Goal: Task Accomplishment & Management: Use online tool/utility

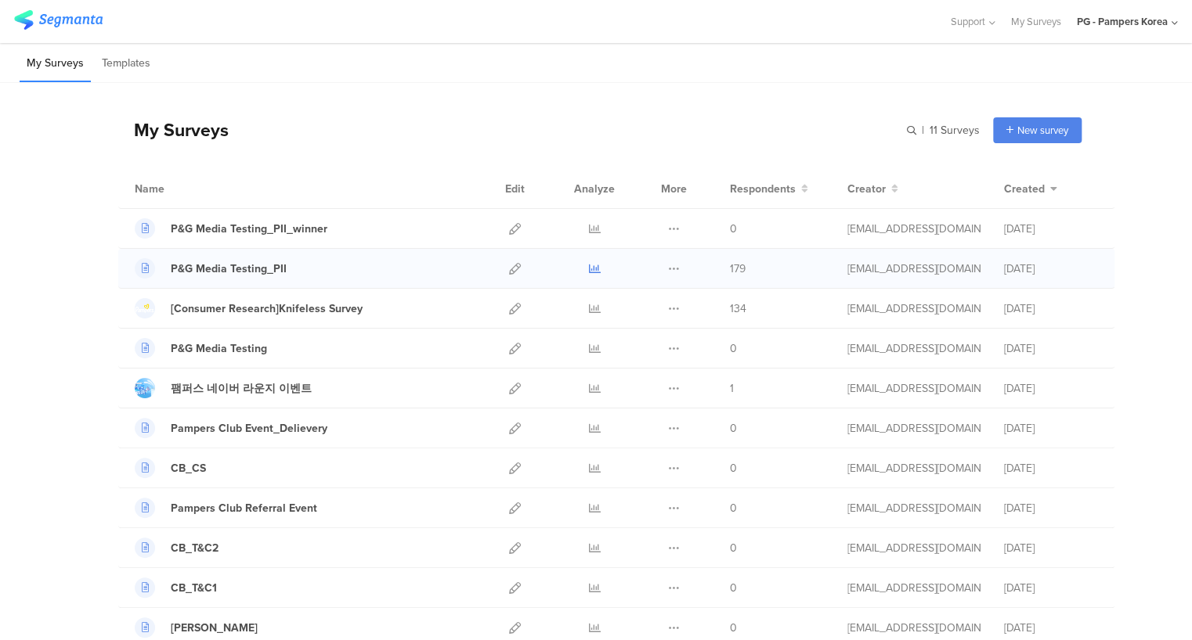
click at [593, 261] on link at bounding box center [595, 268] width 12 height 39
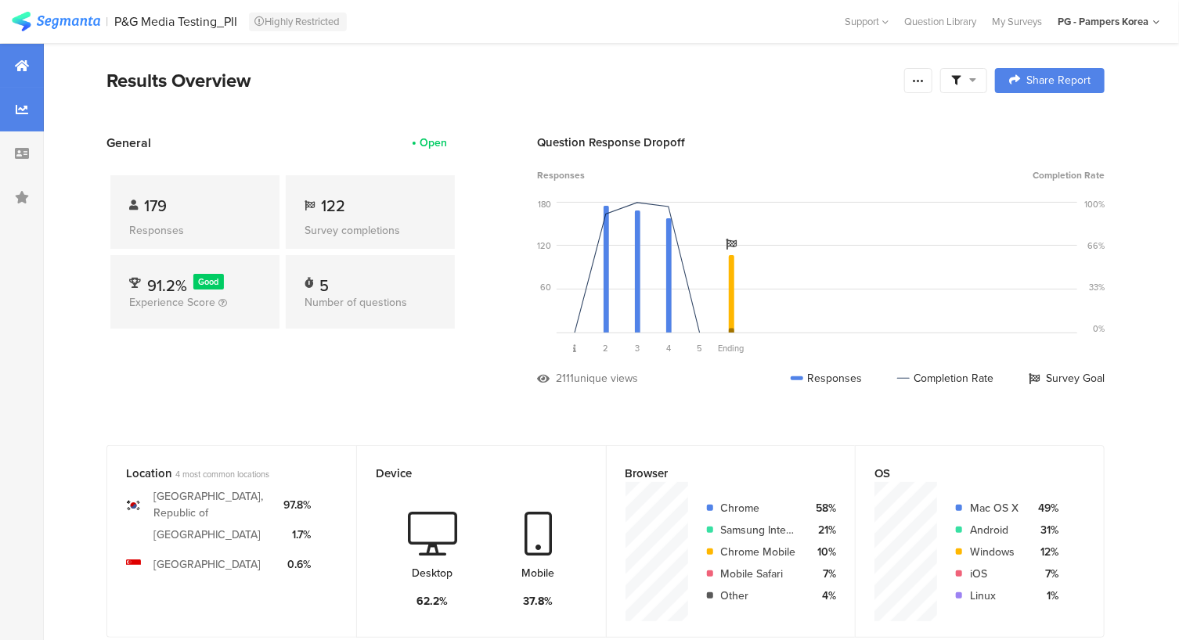
click at [20, 103] on icon at bounding box center [22, 109] width 13 height 13
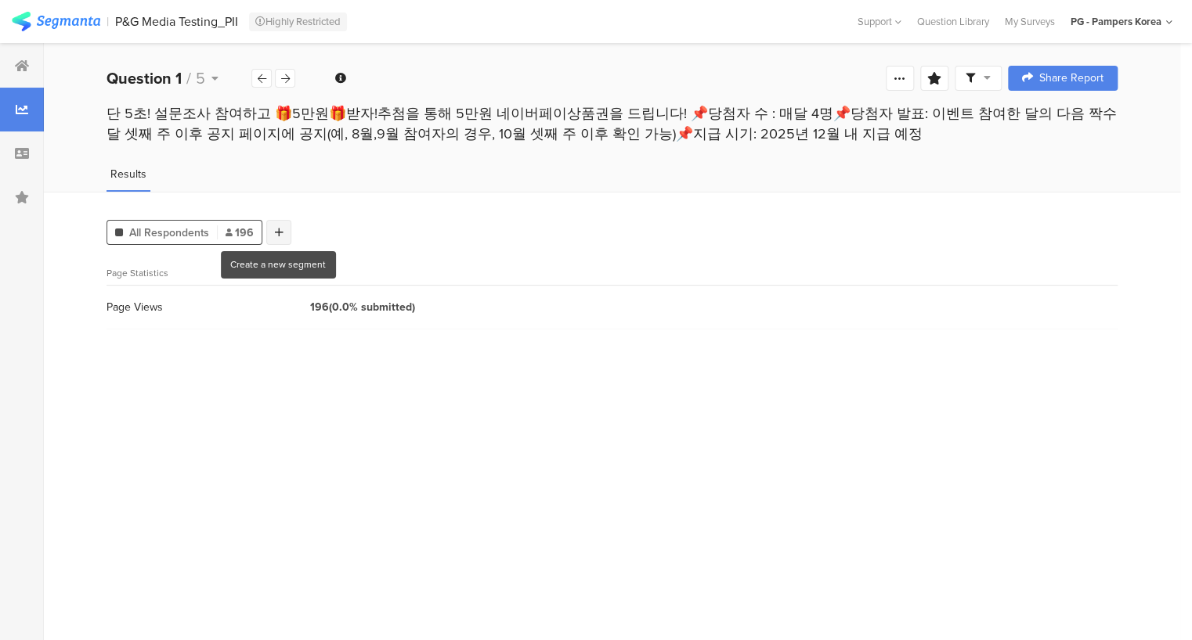
click at [279, 231] on icon at bounding box center [279, 232] width 9 height 11
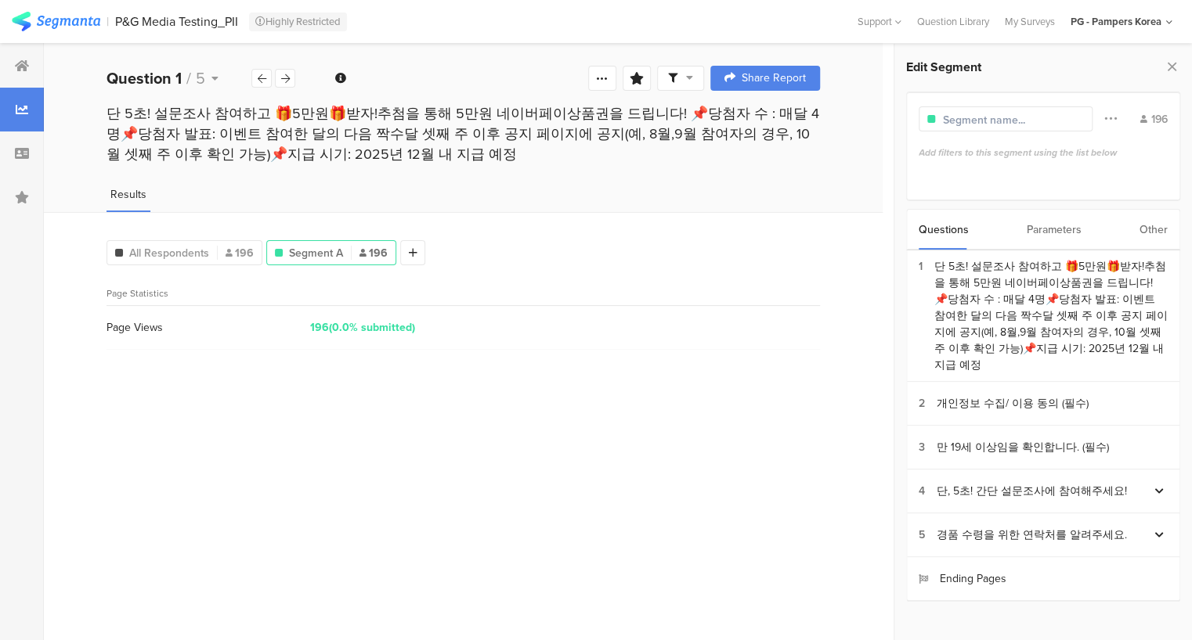
click at [1052, 224] on div "Parameters" at bounding box center [1053, 230] width 55 height 40
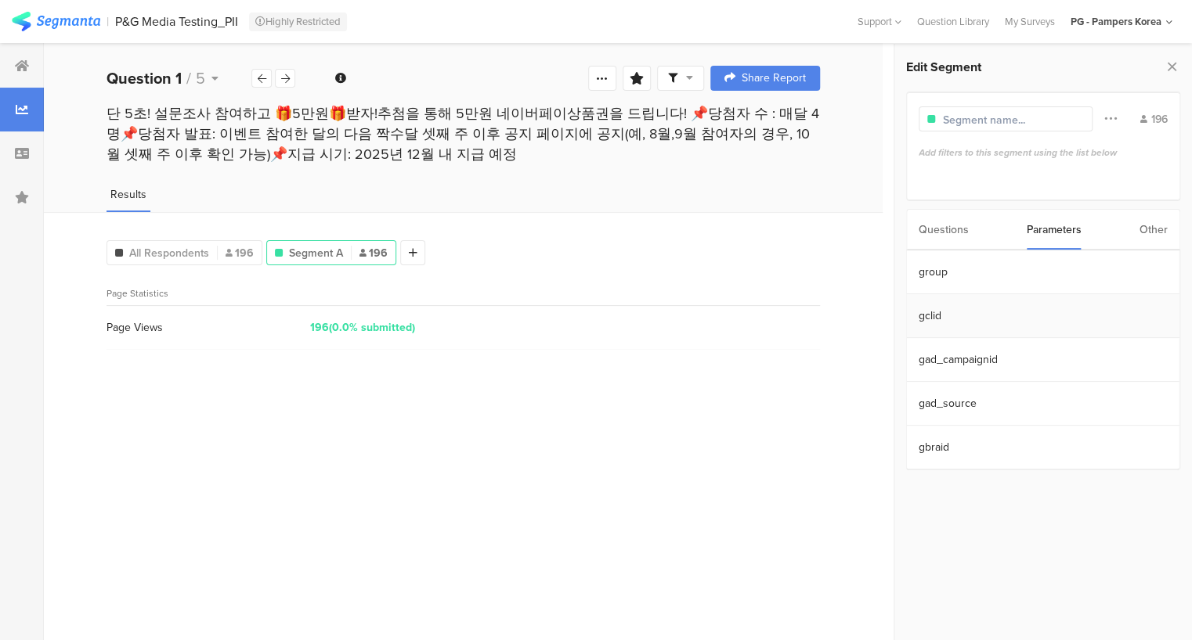
click at [986, 310] on section "gclid" at bounding box center [1042, 316] width 272 height 44
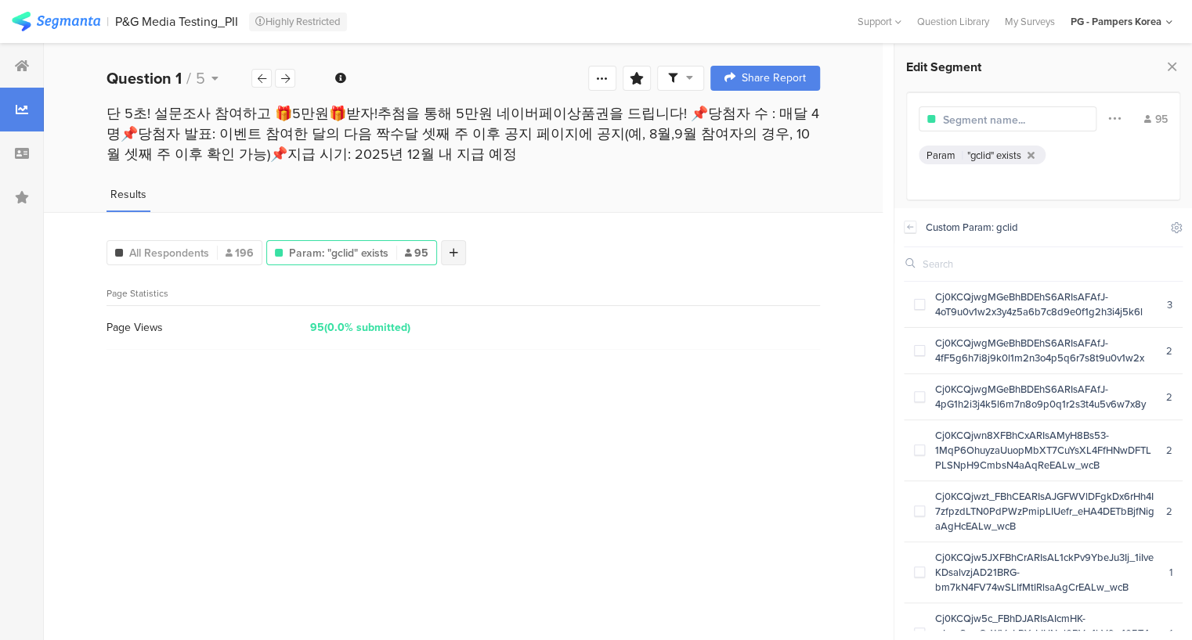
click at [457, 245] on div at bounding box center [453, 252] width 25 height 25
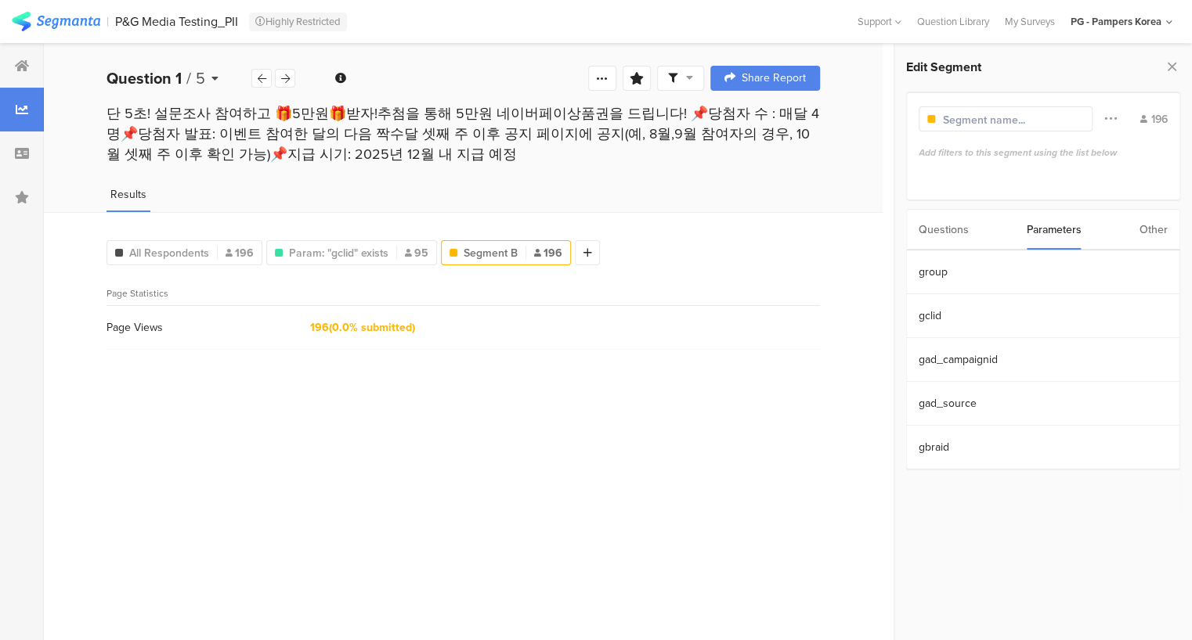
click at [217, 76] on icon at bounding box center [214, 78] width 7 height 11
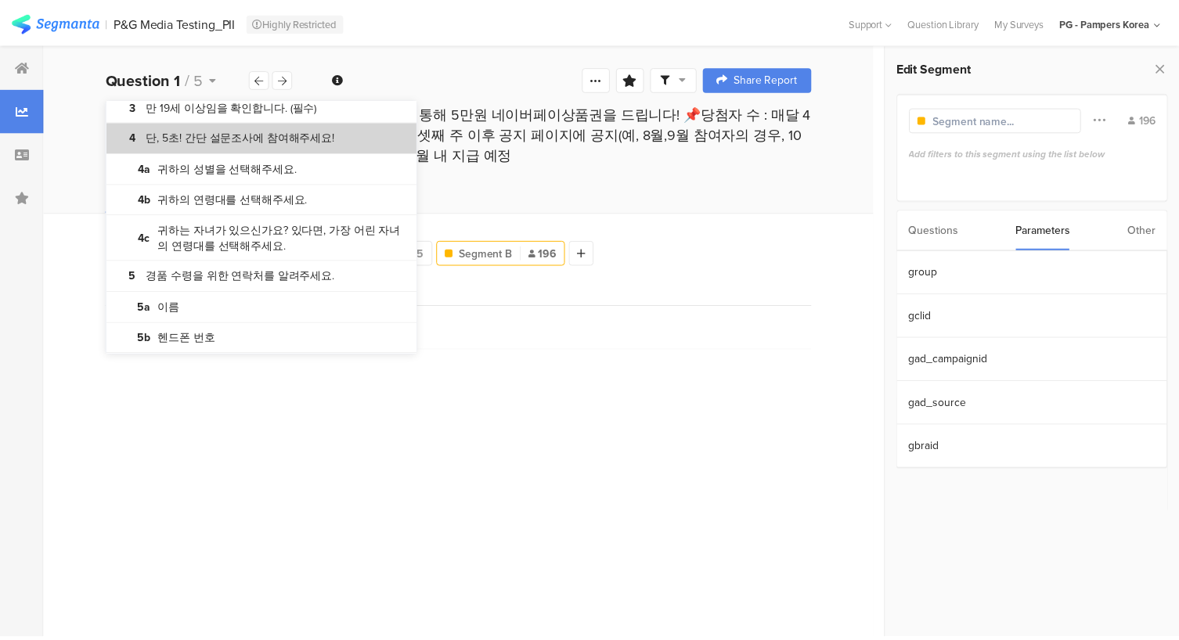
scroll to position [178, 0]
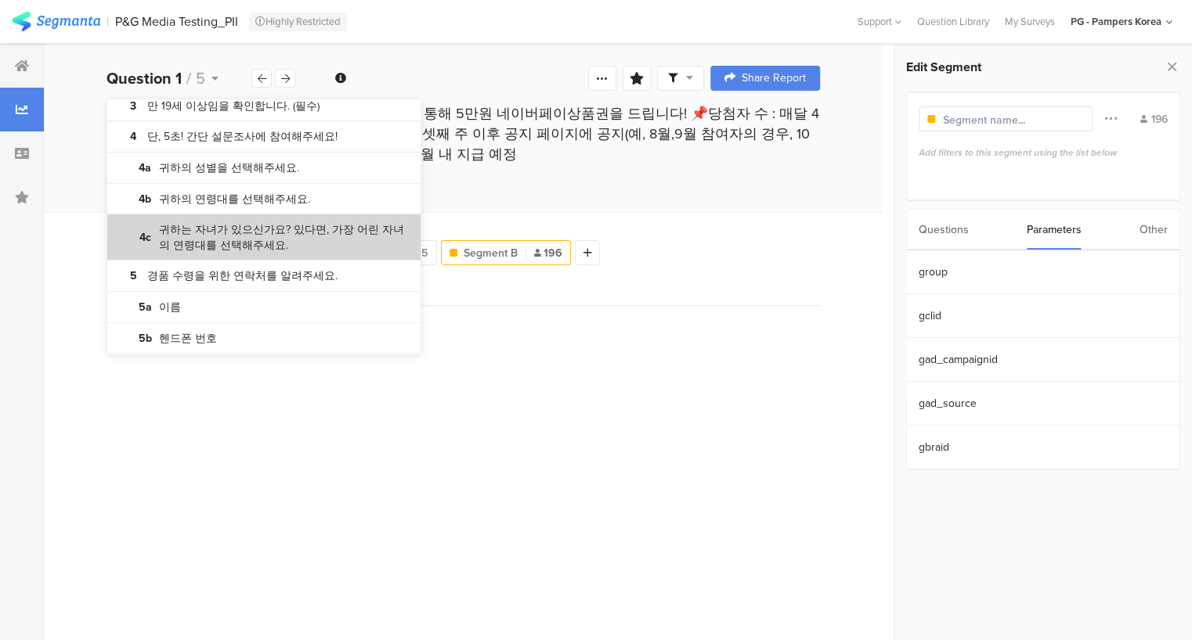
click at [238, 247] on bdi "귀하는 자녀가 있으신가요? 있다면, 가장 어린 자녀의 연령대를 선택해주세요." at bounding box center [284, 237] width 250 height 31
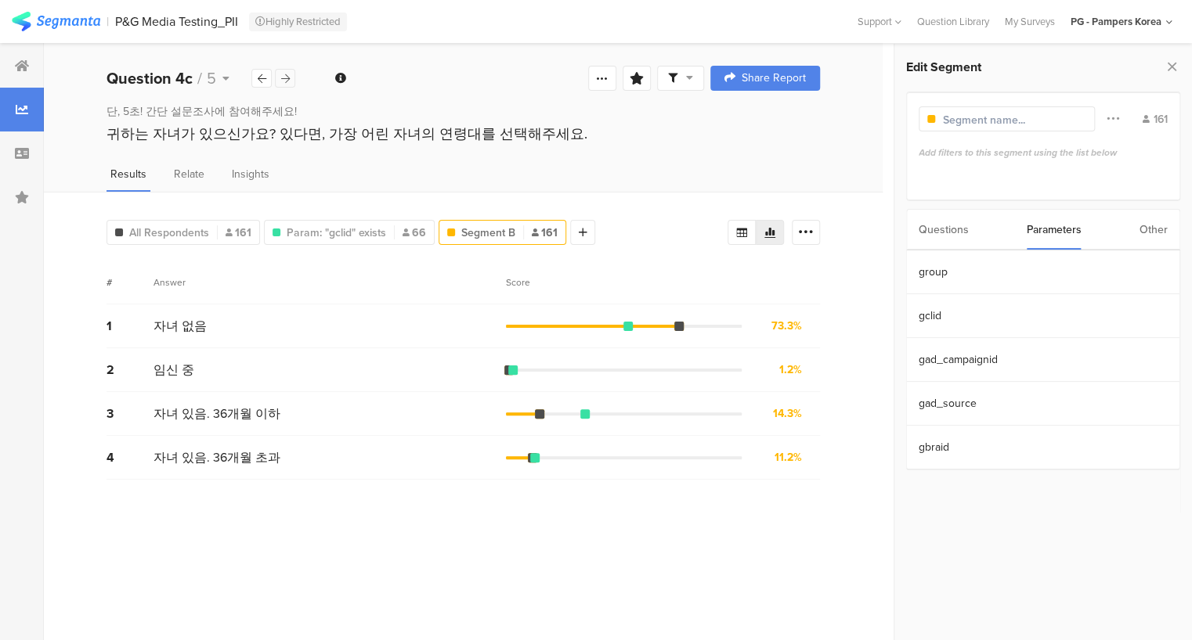
click at [289, 84] on div at bounding box center [285, 78] width 20 height 19
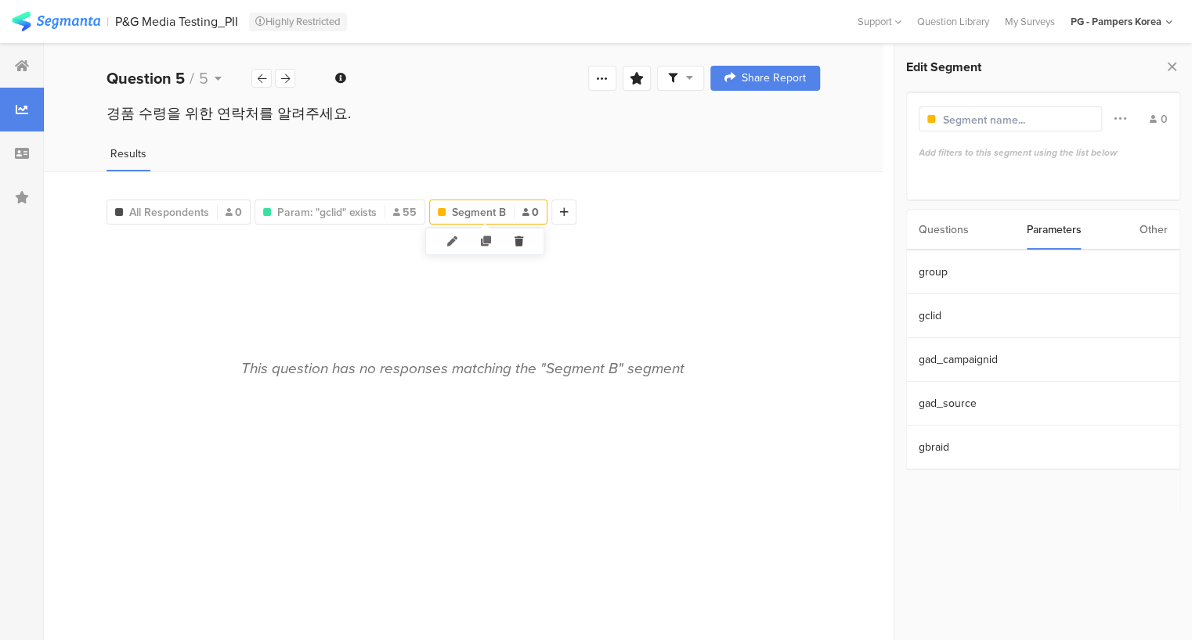
click at [525, 236] on icon at bounding box center [519, 242] width 32 height 26
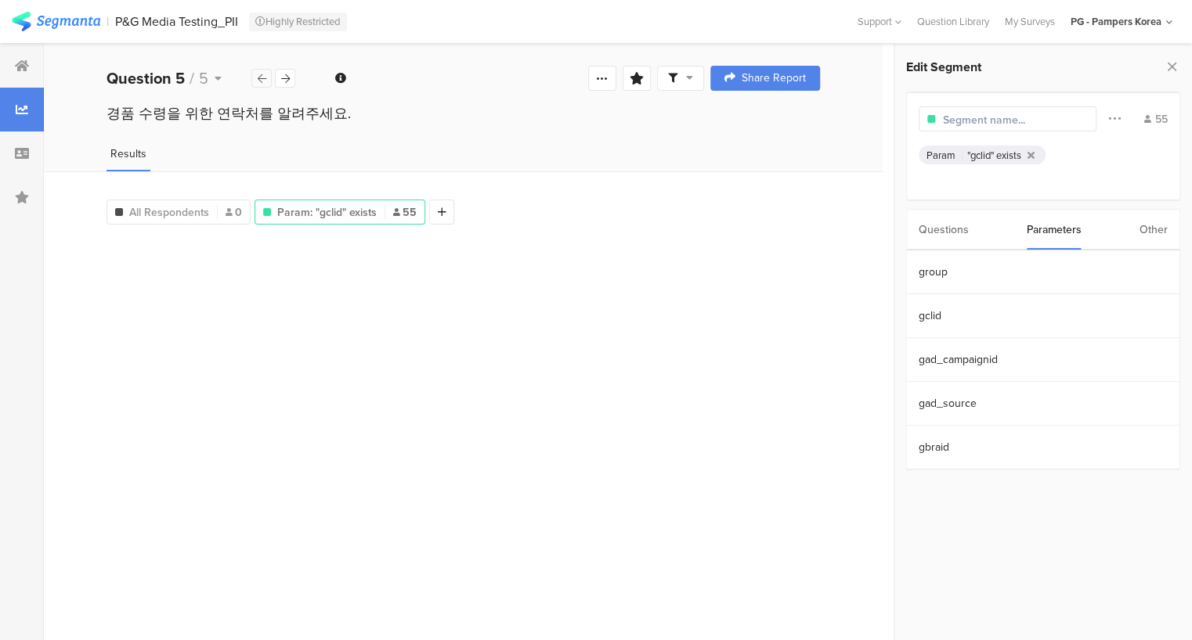
click at [261, 74] on icon at bounding box center [262, 79] width 9 height 10
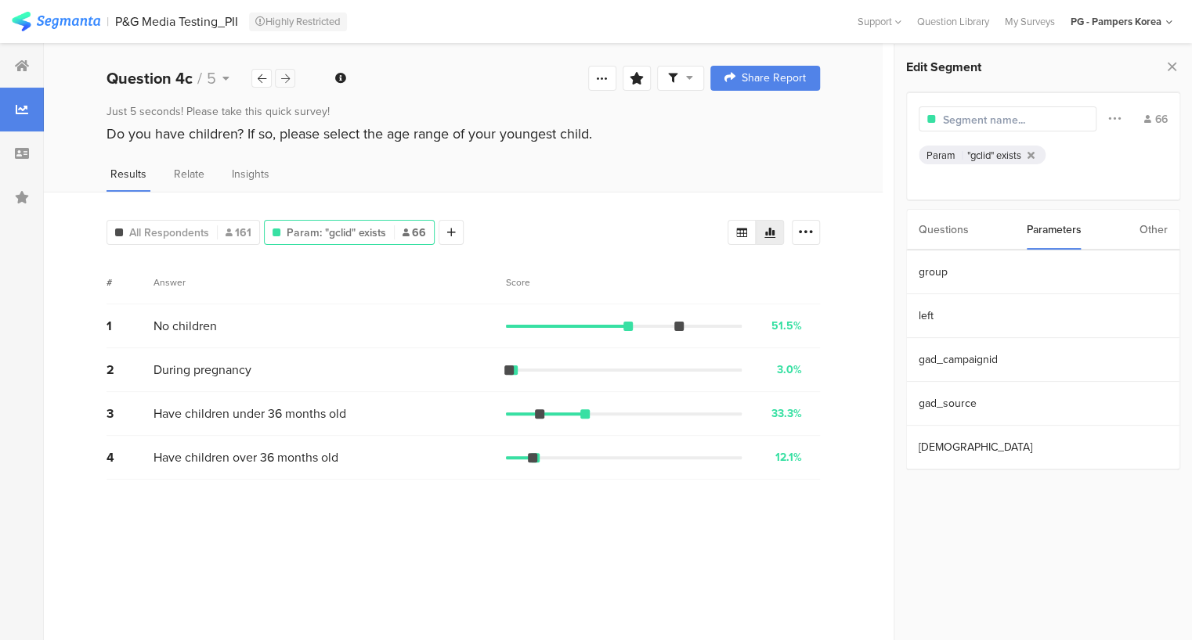
click at [281, 78] on icon at bounding box center [285, 79] width 9 height 10
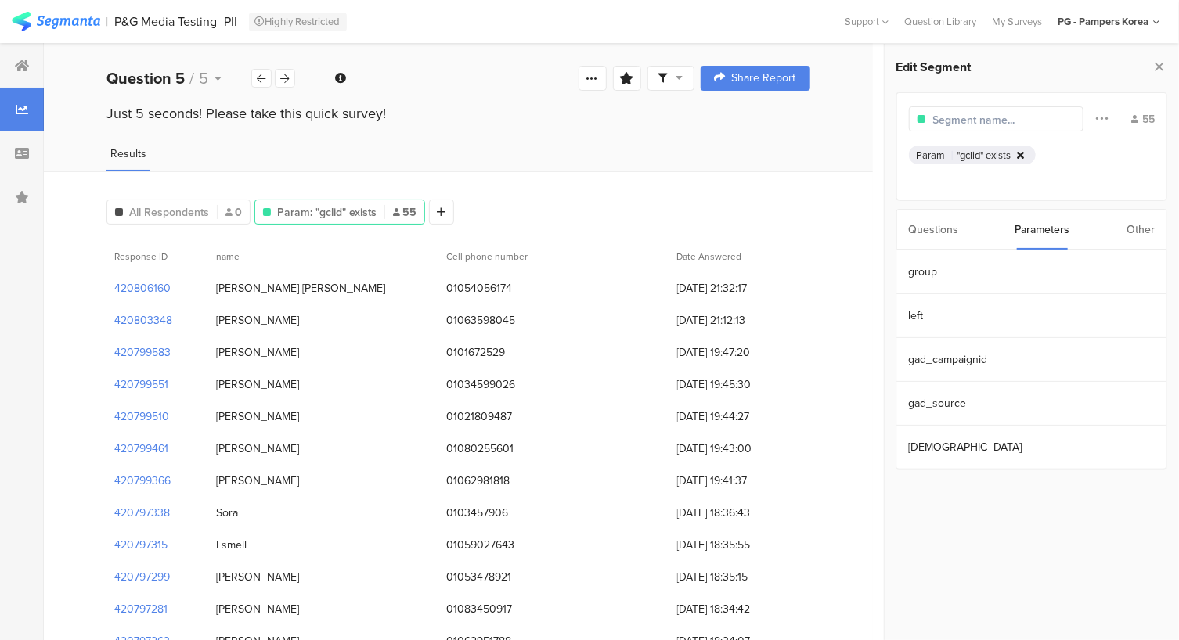
click at [1021, 150] on icon at bounding box center [1021, 155] width 7 height 10
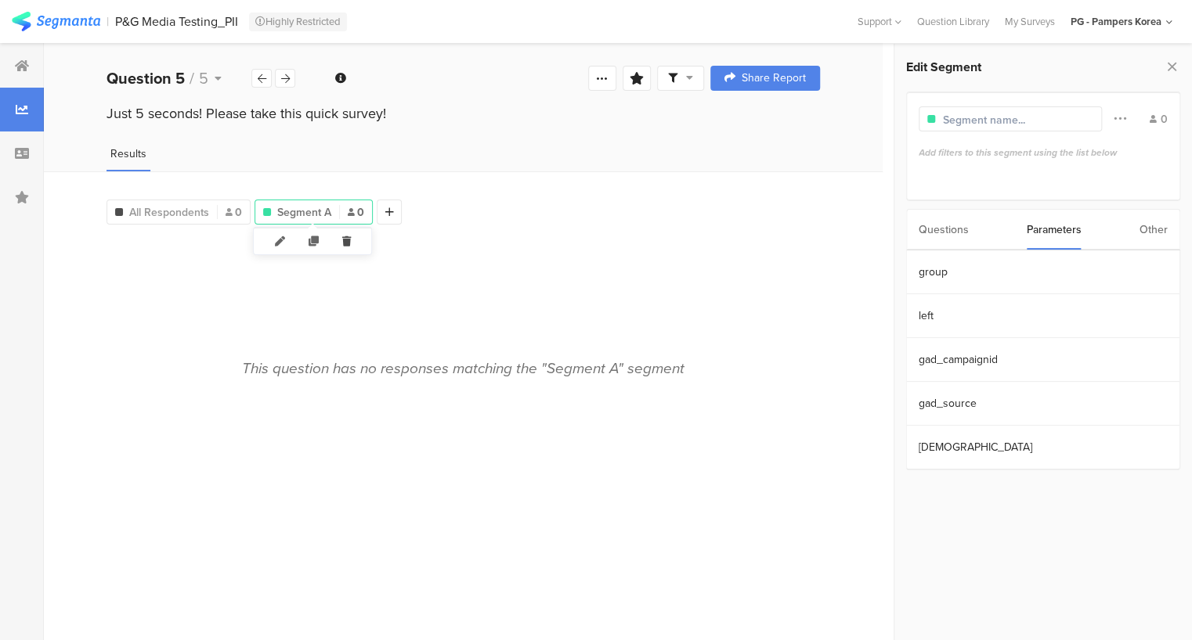
click at [345, 242] on icon at bounding box center [346, 242] width 32 height 26
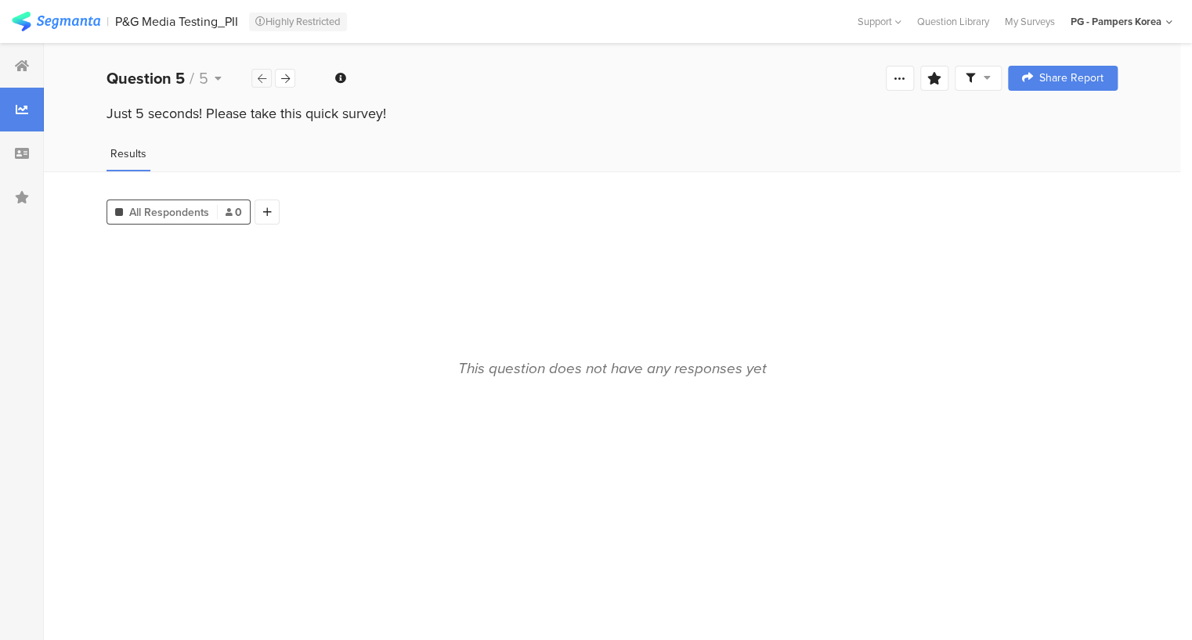
click at [254, 80] on div at bounding box center [261, 78] width 20 height 19
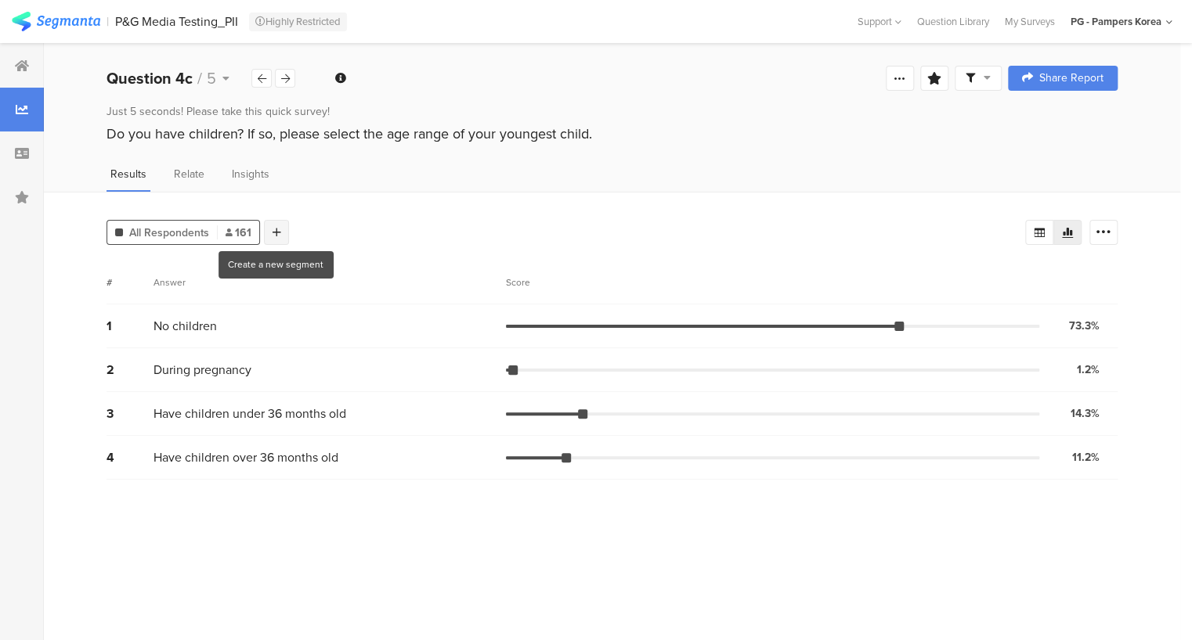
click at [274, 229] on icon at bounding box center [276, 232] width 9 height 11
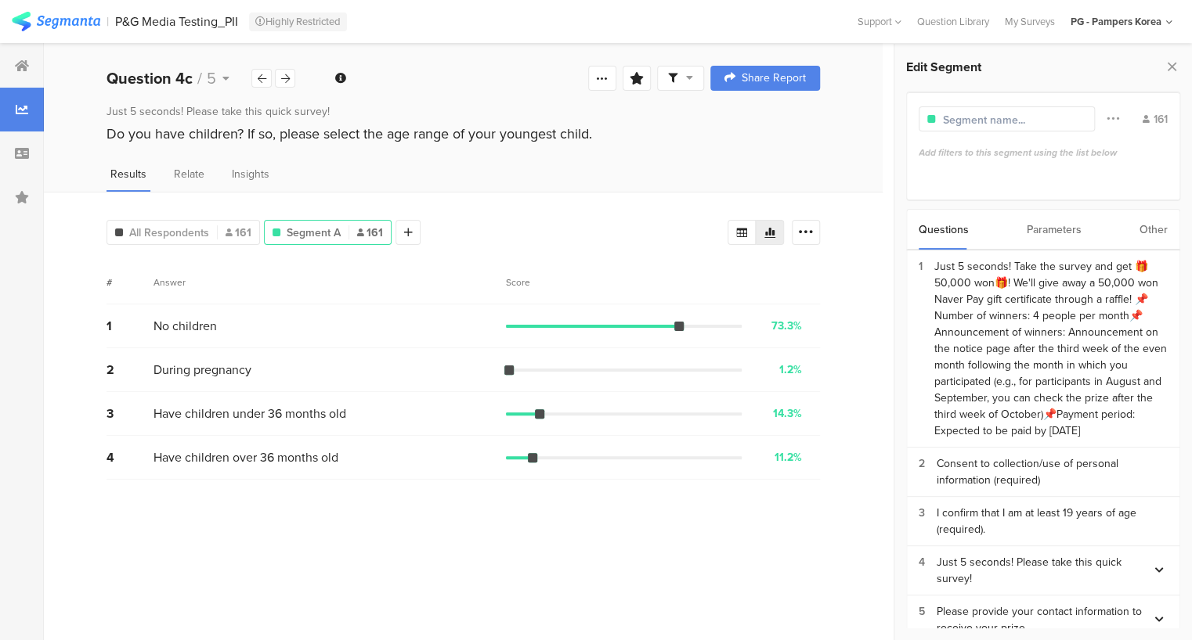
click at [1026, 233] on font "Parameters" at bounding box center [1053, 230] width 55 height 16
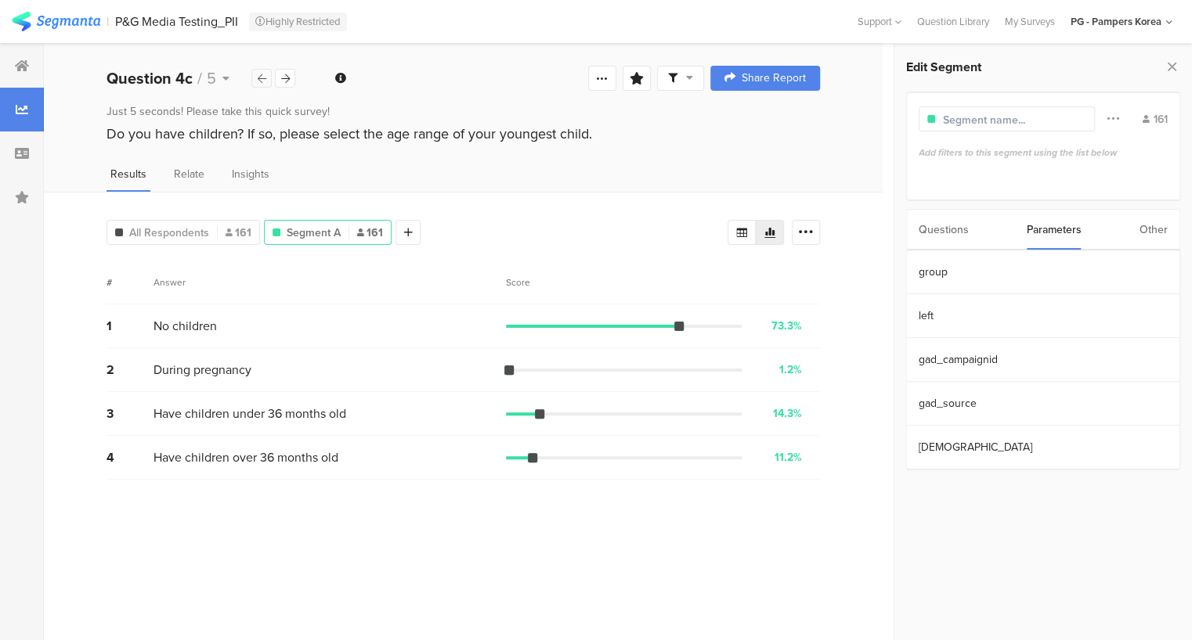
click at [255, 73] on div at bounding box center [261, 78] width 20 height 19
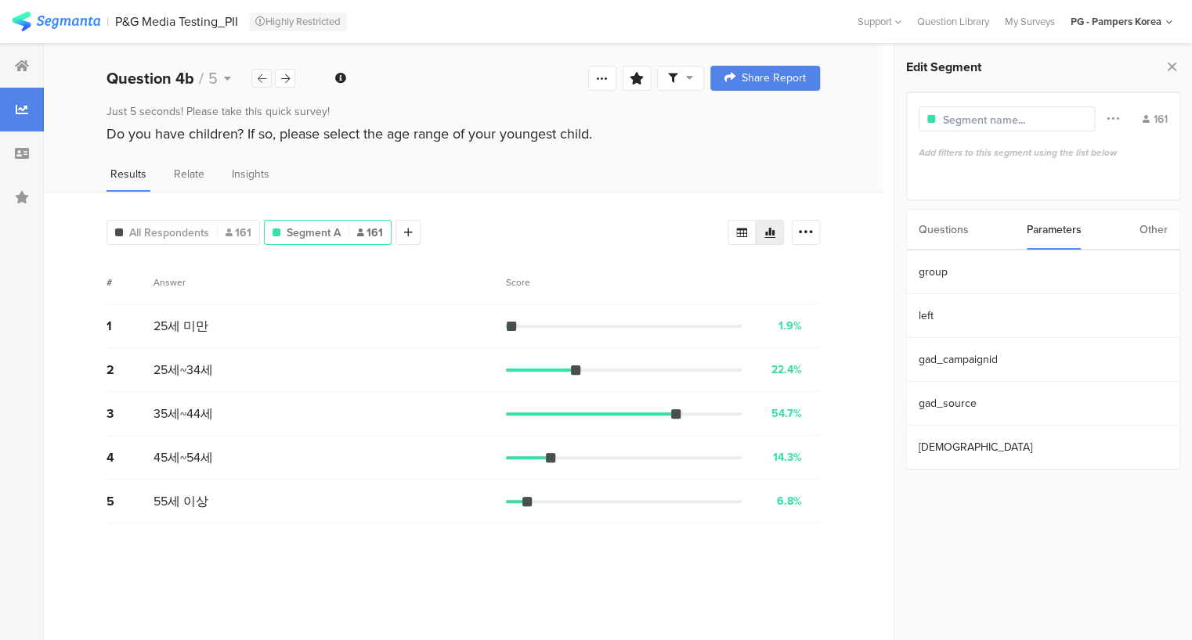
click at [255, 73] on div at bounding box center [261, 78] width 20 height 19
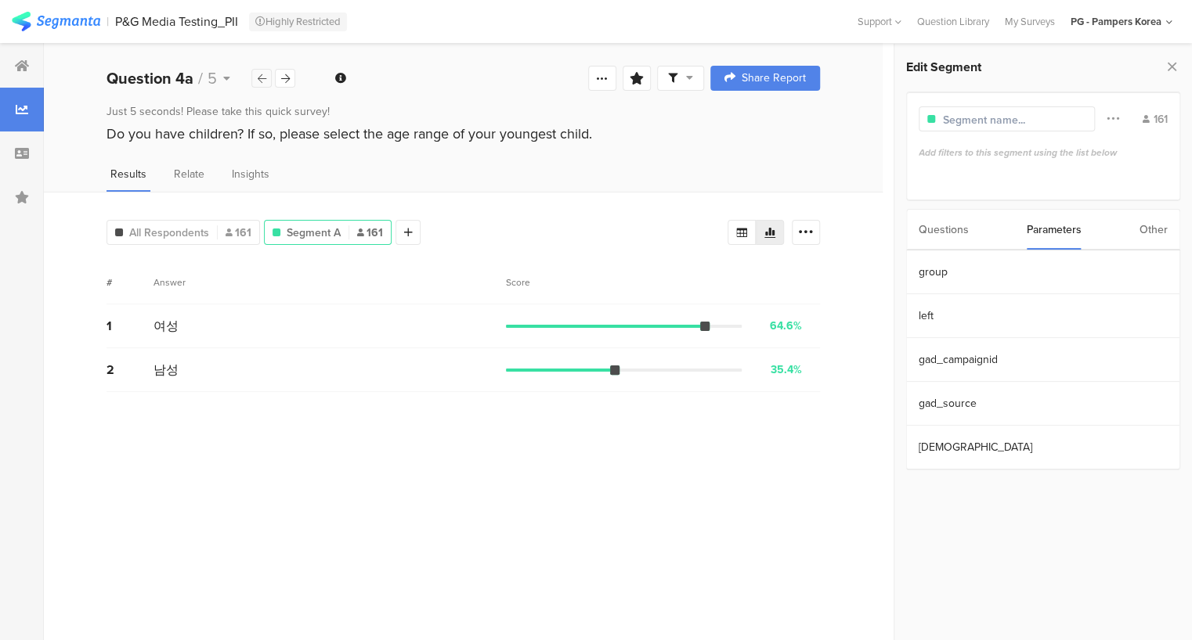
click at [255, 73] on div at bounding box center [261, 78] width 20 height 19
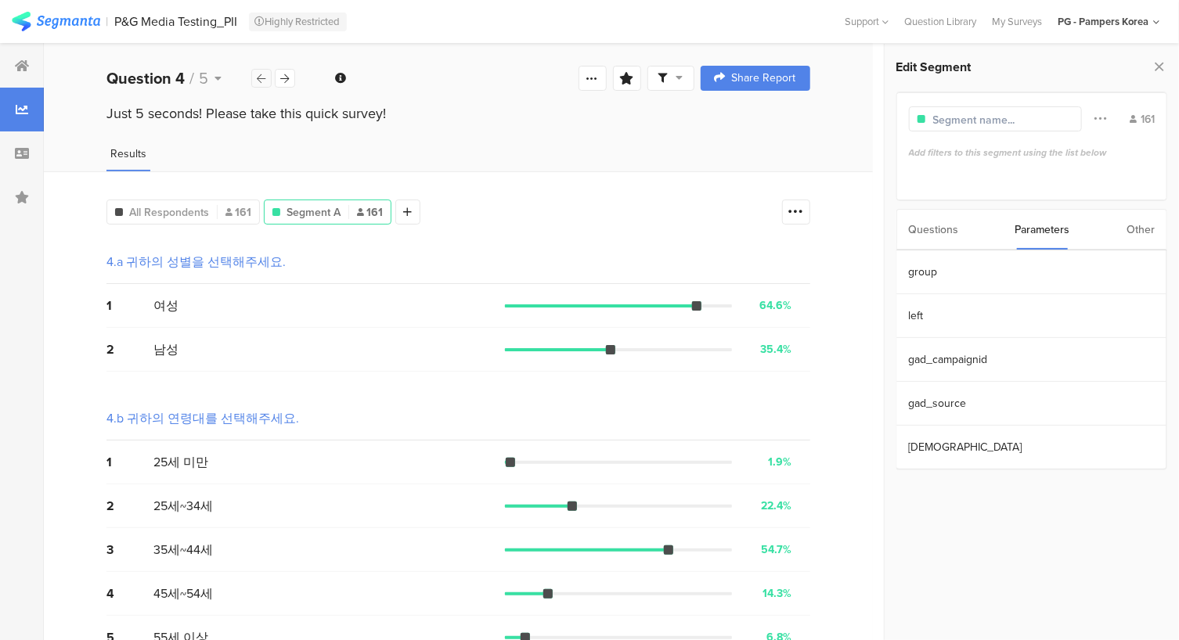
click at [255, 73] on div at bounding box center [261, 78] width 20 height 19
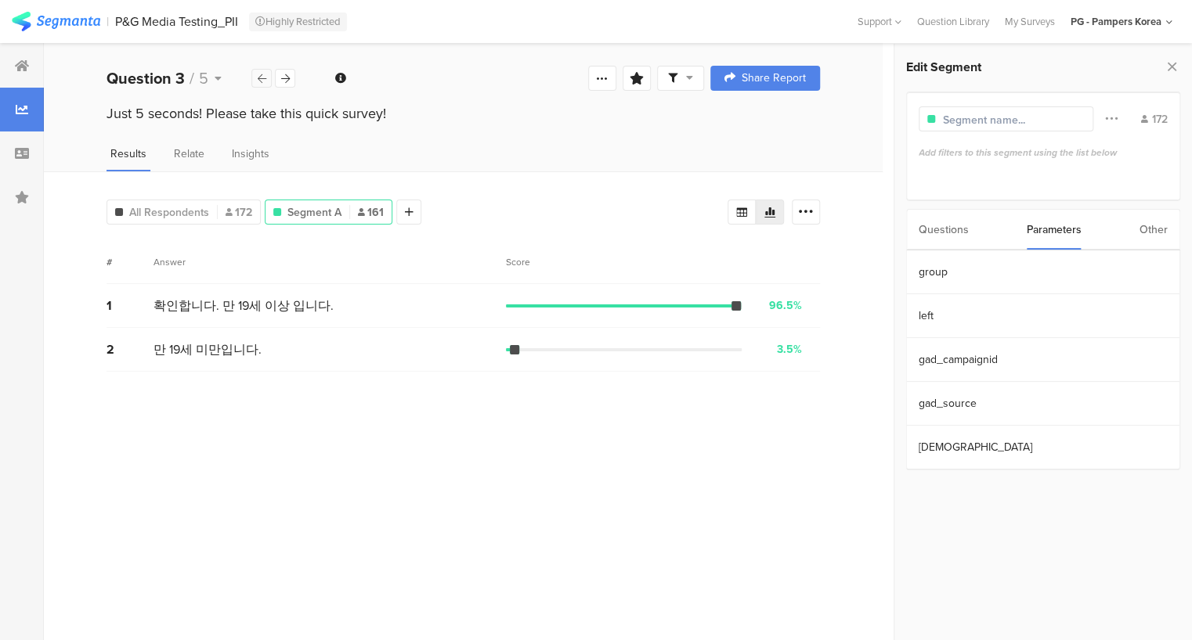
click at [255, 73] on div at bounding box center [261, 78] width 20 height 19
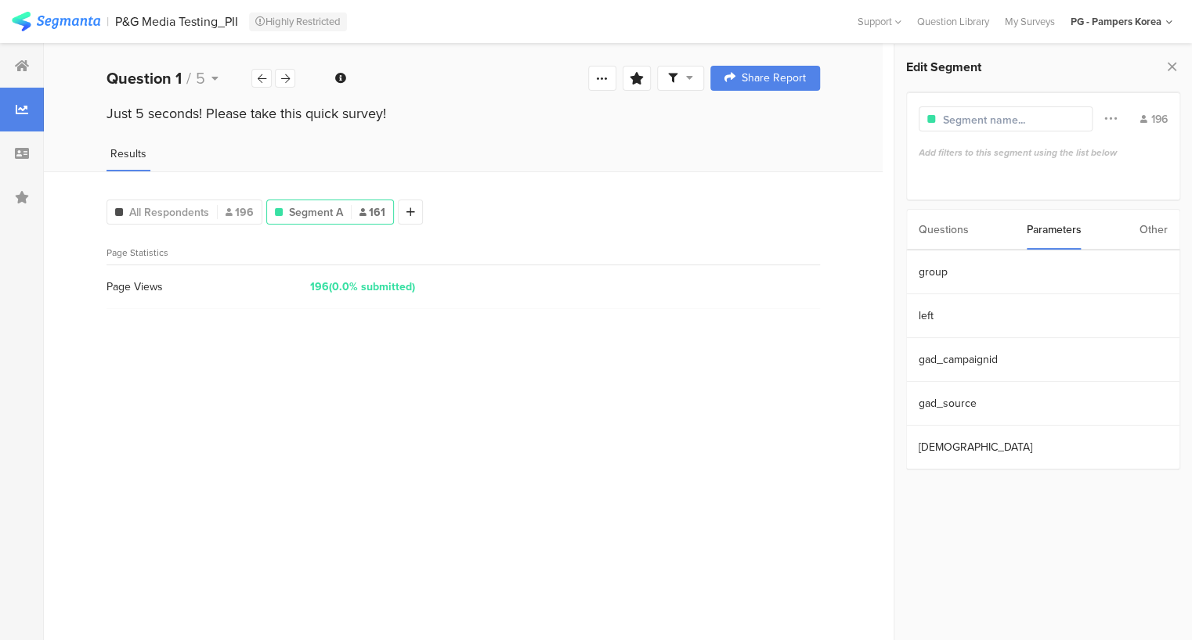
click at [961, 240] on div "Questions" at bounding box center [943, 230] width 50 height 40
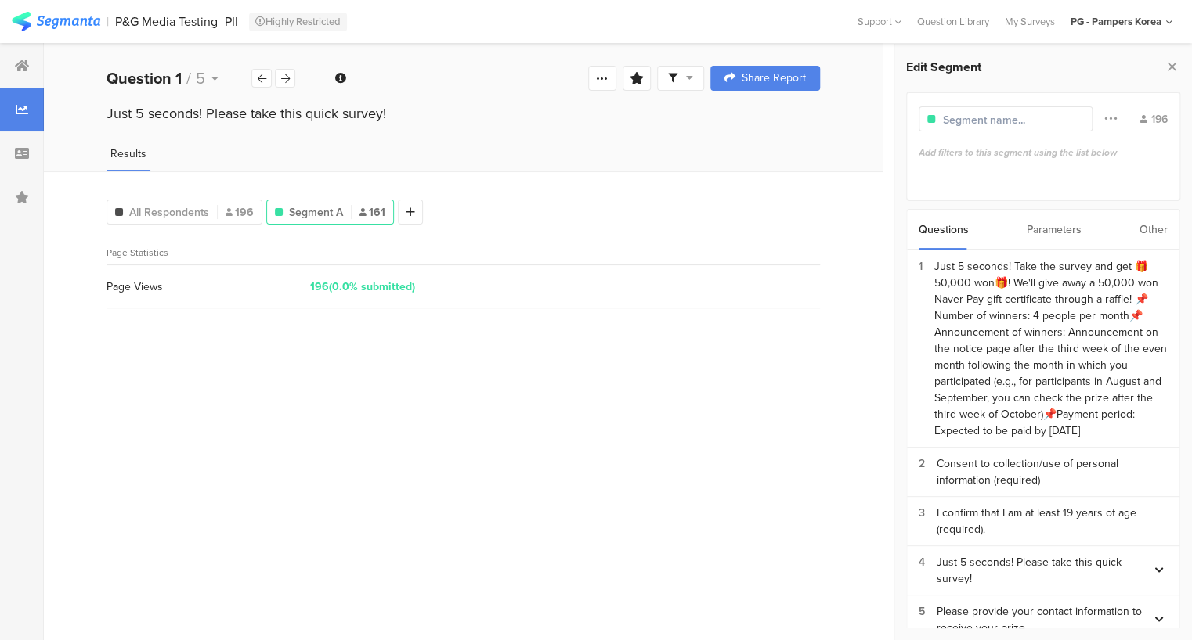
click at [1051, 229] on font "Parameters" at bounding box center [1053, 230] width 55 height 16
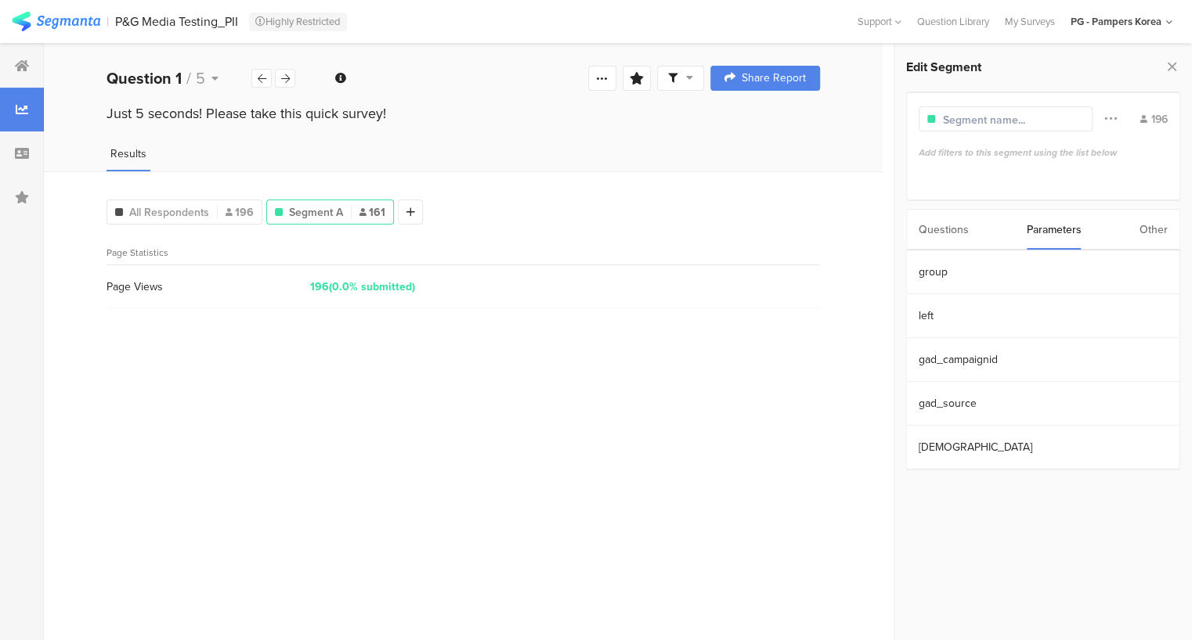
click at [1008, 121] on input "text" at bounding box center [1011, 120] width 136 height 16
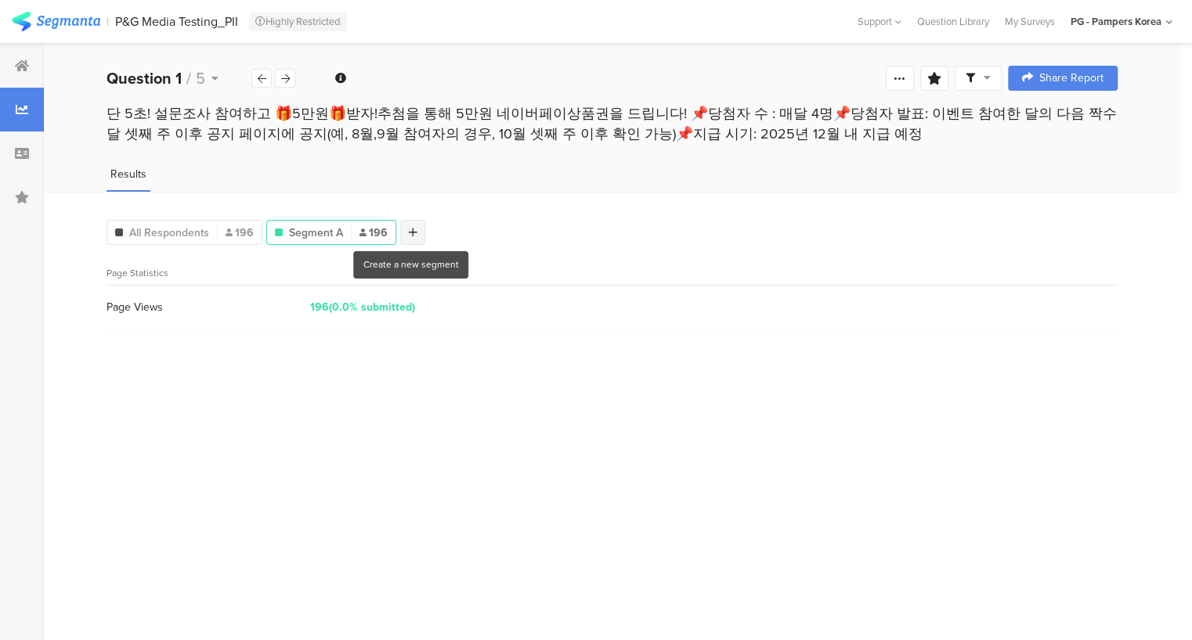
click at [409, 229] on icon at bounding box center [413, 232] width 9 height 11
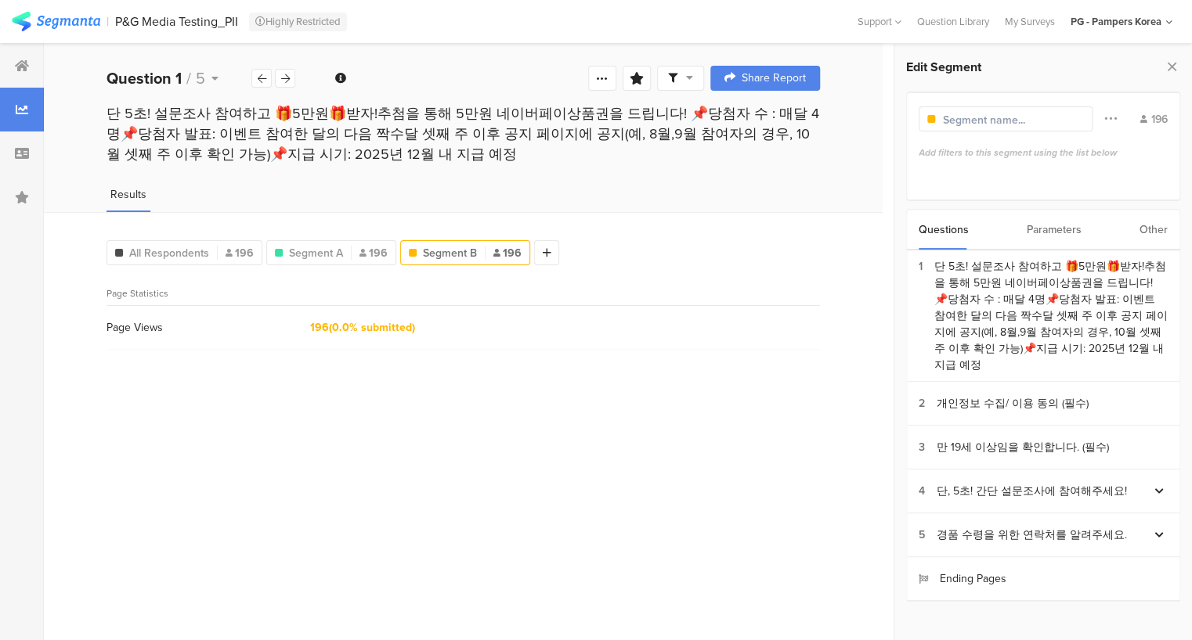
click at [1046, 223] on div "Parameters" at bounding box center [1053, 230] width 55 height 40
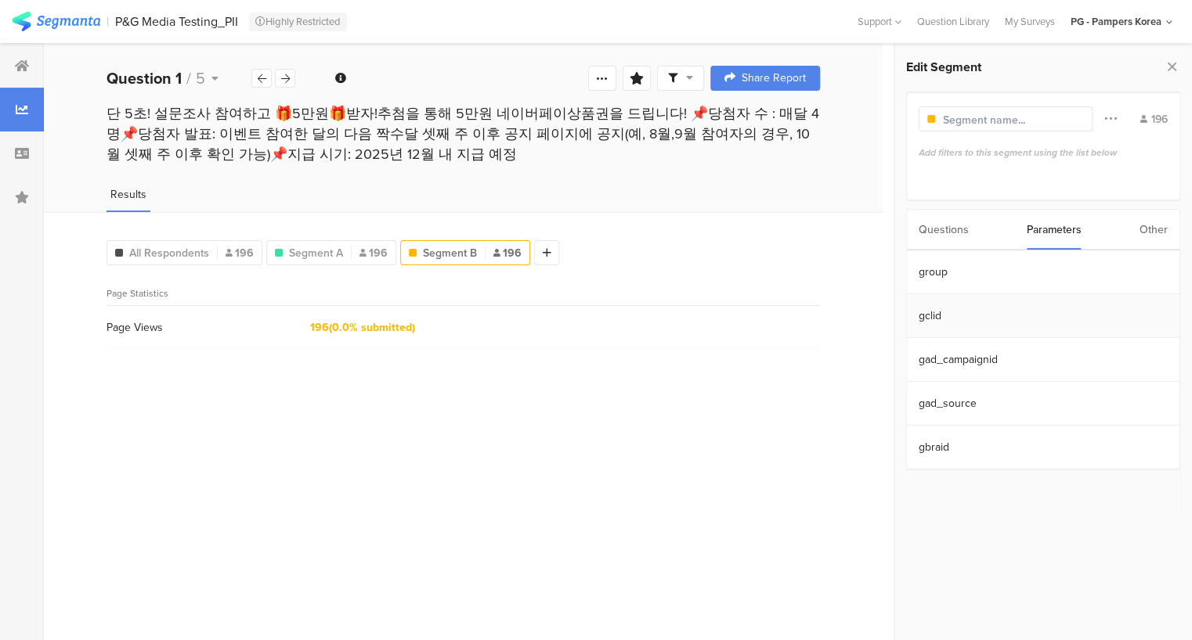
click at [1019, 320] on section "gclid" at bounding box center [1042, 316] width 272 height 44
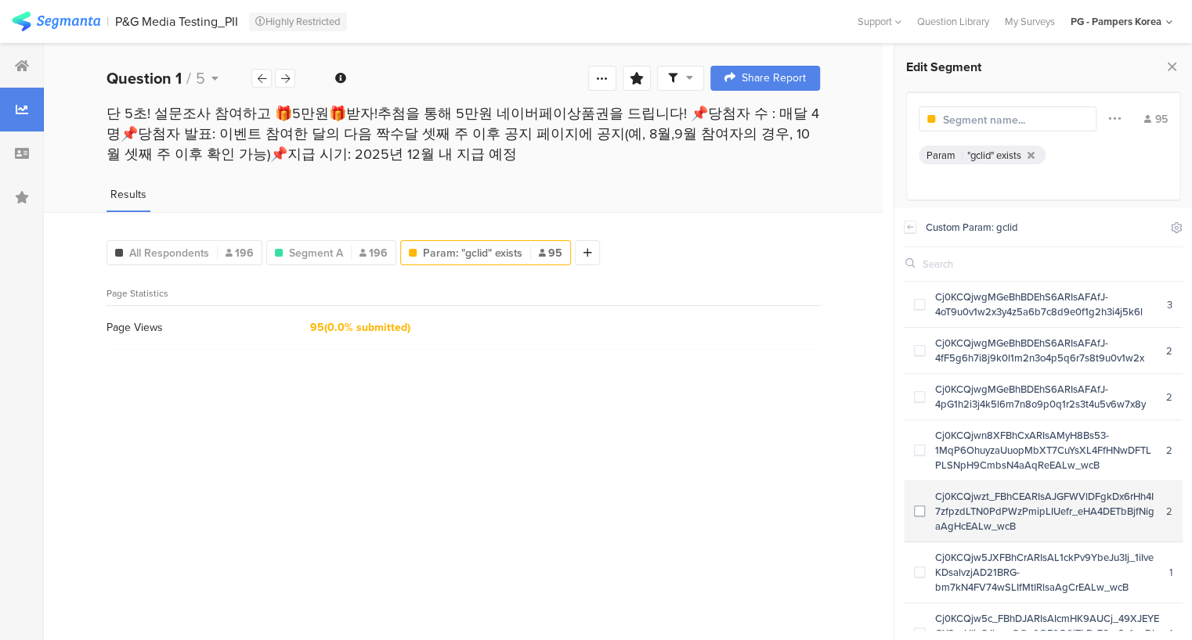
click at [924, 517] on span at bounding box center [919, 511] width 11 height 11
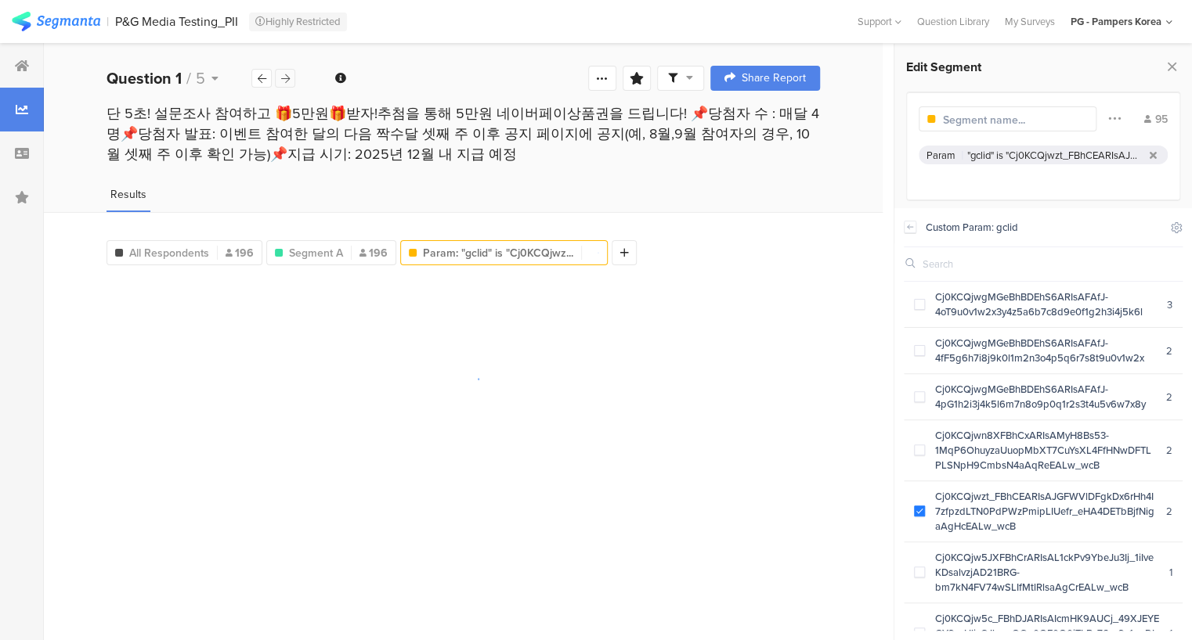
click at [291, 76] on div at bounding box center [285, 78] width 20 height 19
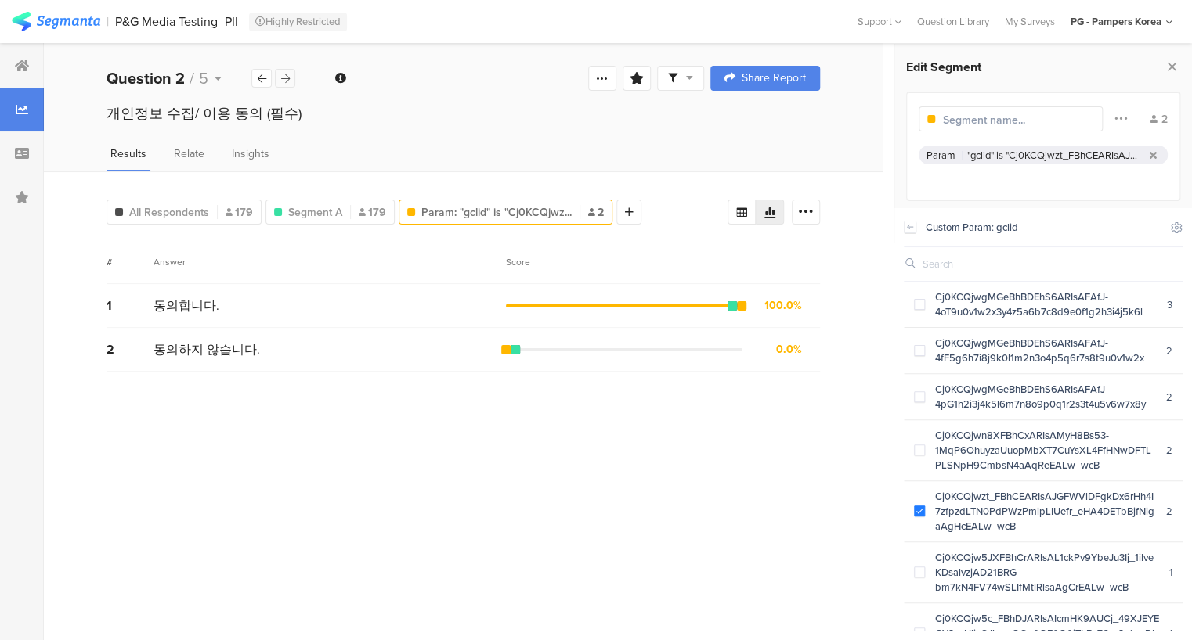
click at [291, 76] on div at bounding box center [285, 78] width 20 height 19
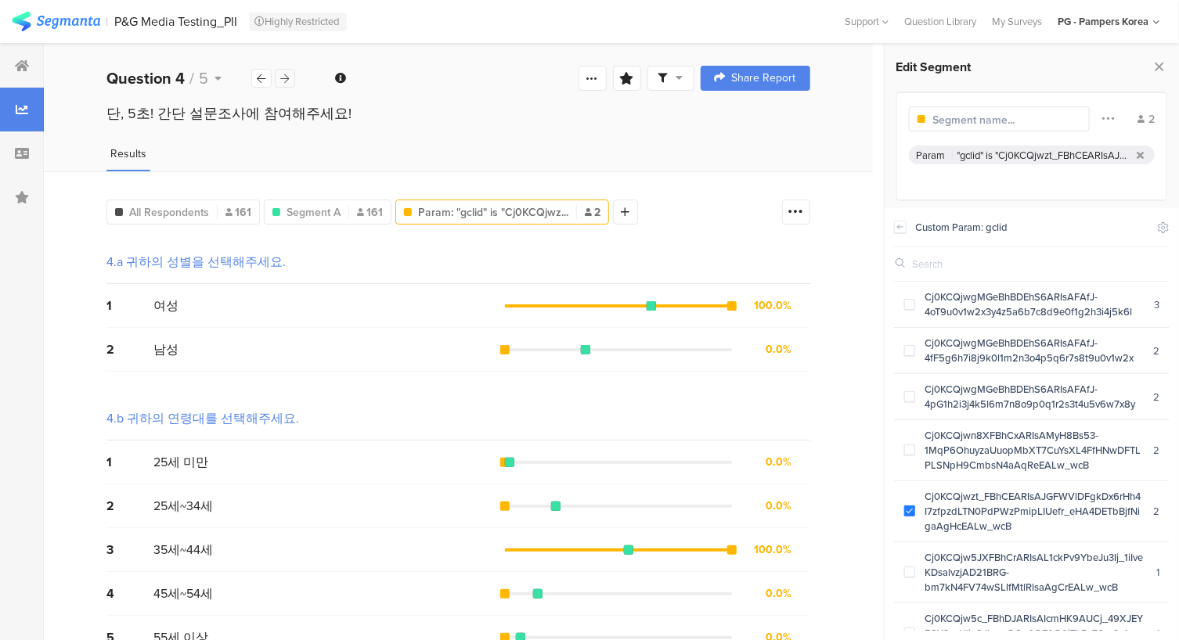
click at [291, 76] on div at bounding box center [285, 78] width 20 height 19
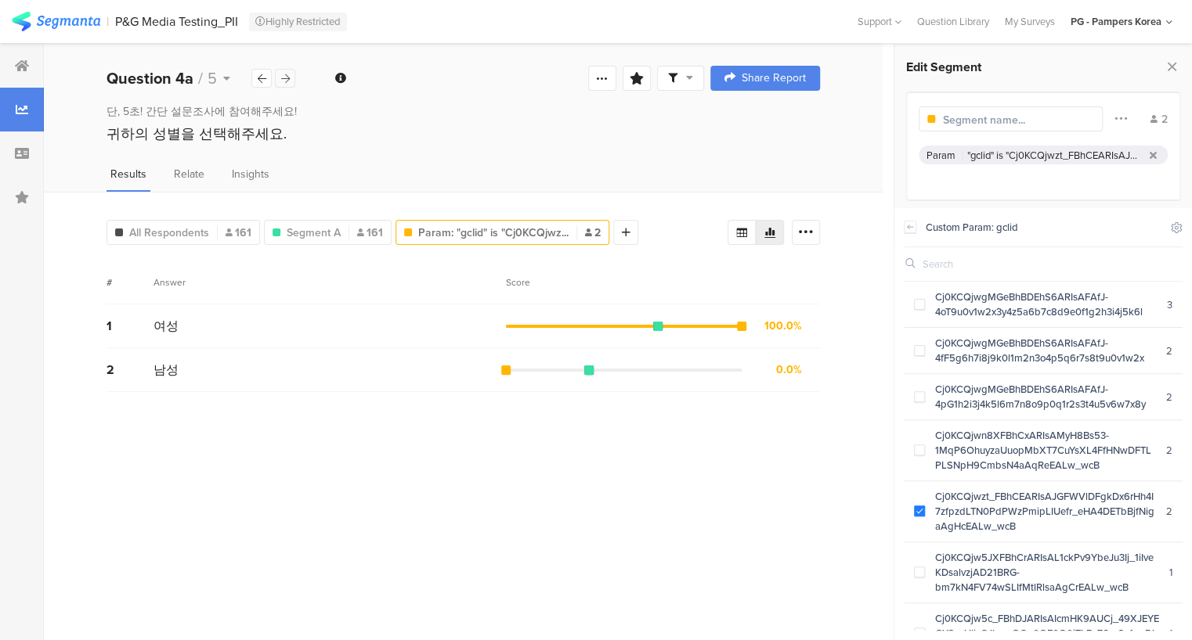
click at [291, 76] on div at bounding box center [285, 78] width 20 height 19
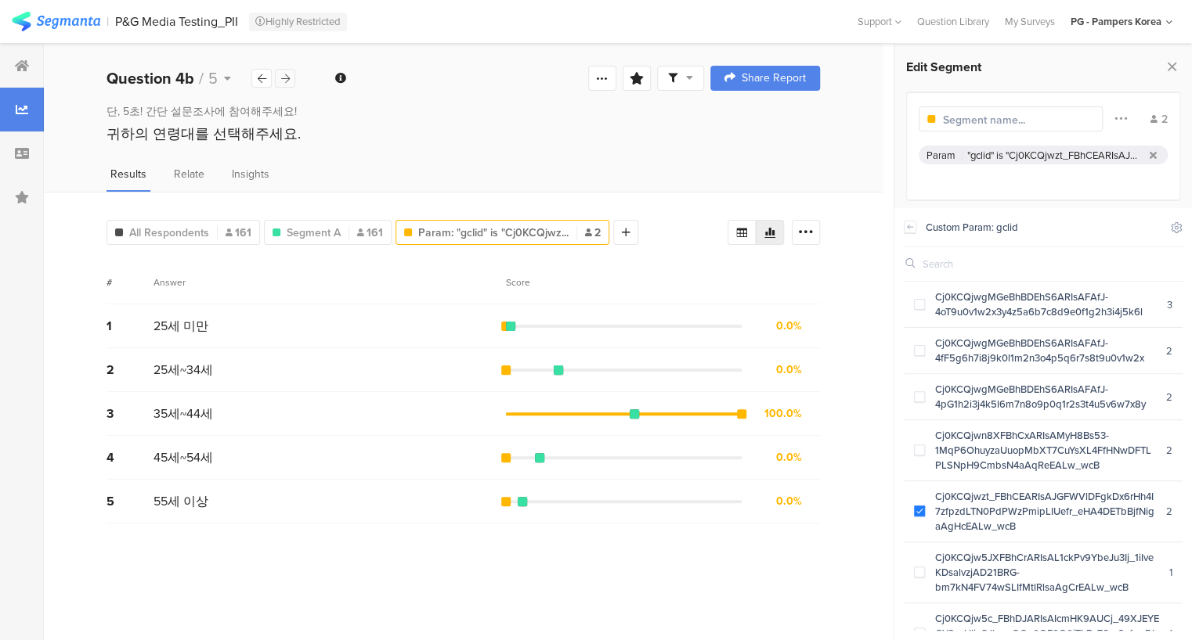
click at [291, 76] on div at bounding box center [285, 78] width 20 height 19
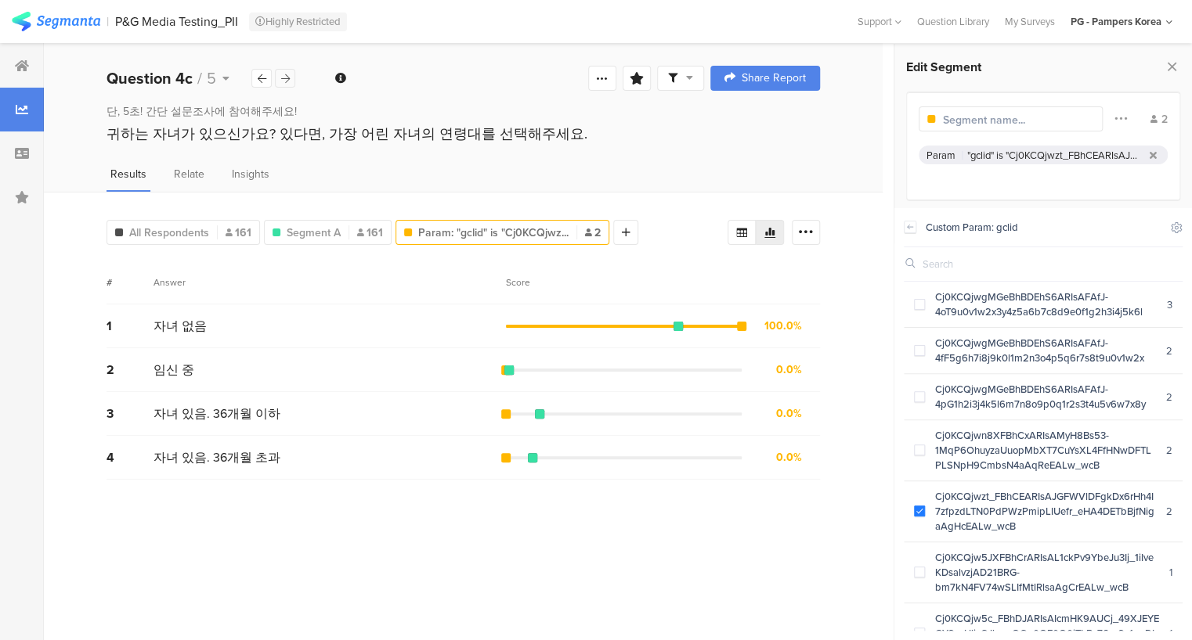
click at [291, 76] on div at bounding box center [285, 78] width 20 height 19
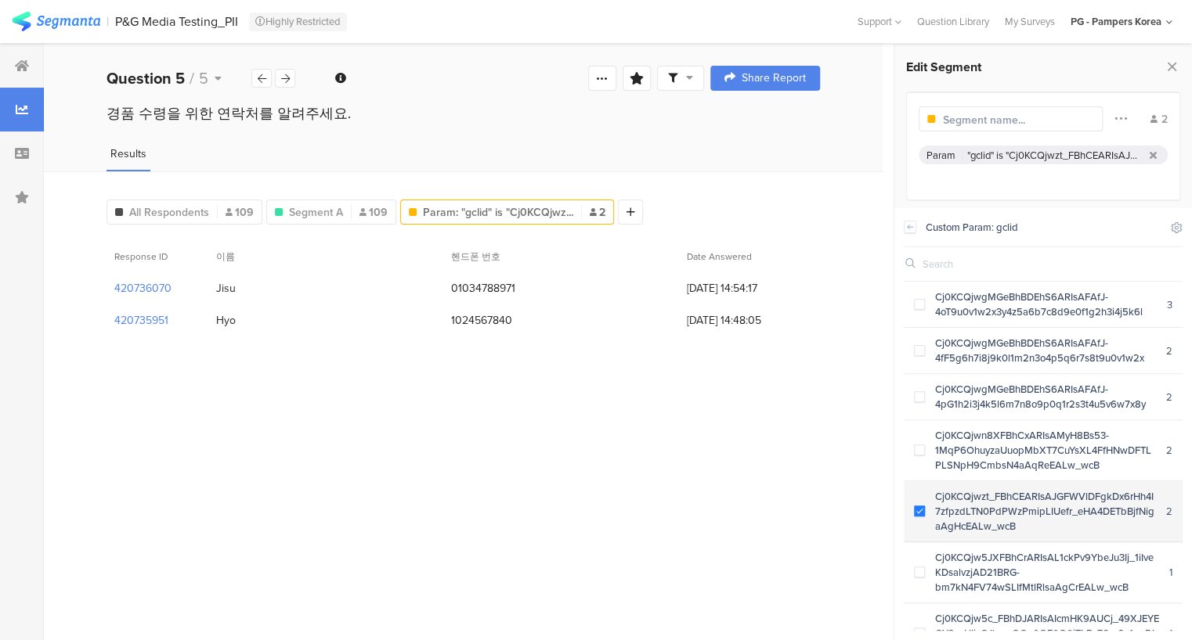
click at [917, 517] on span at bounding box center [919, 511] width 11 height 11
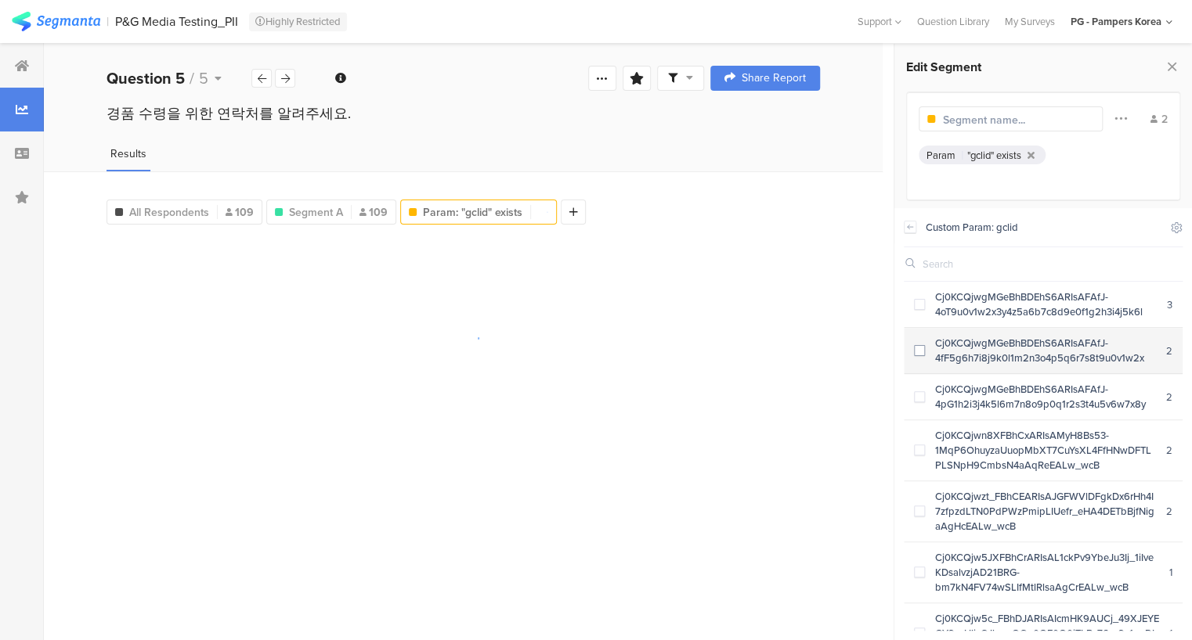
click at [918, 353] on span at bounding box center [919, 350] width 11 height 11
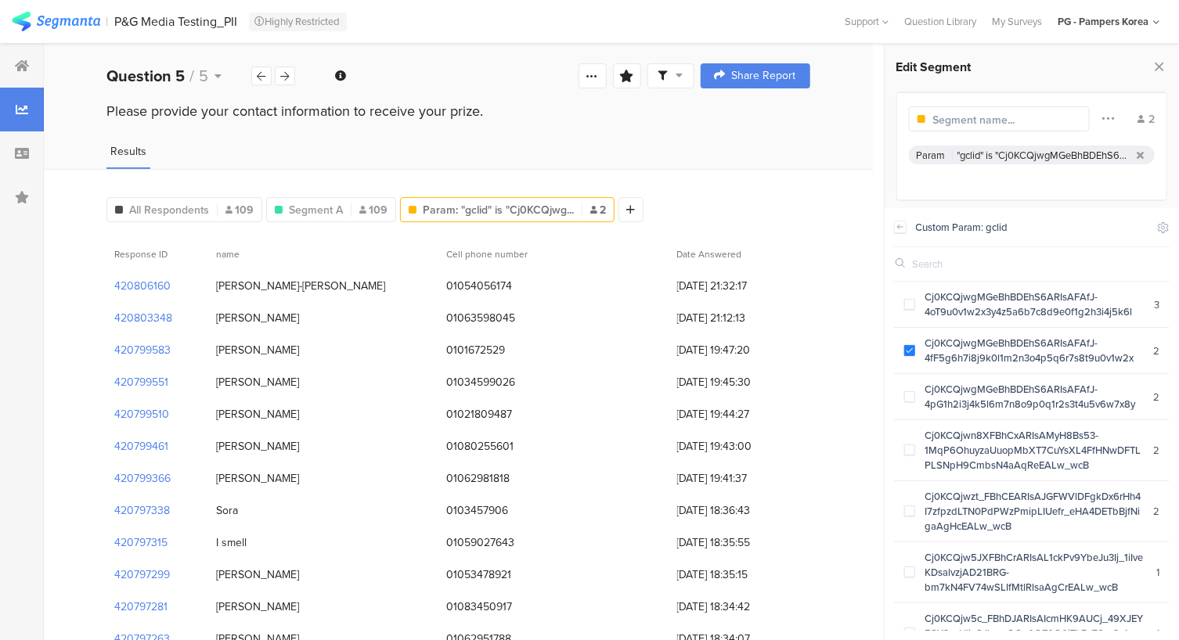
scroll to position [2, 0]
